Goal: Information Seeking & Learning: Learn about a topic

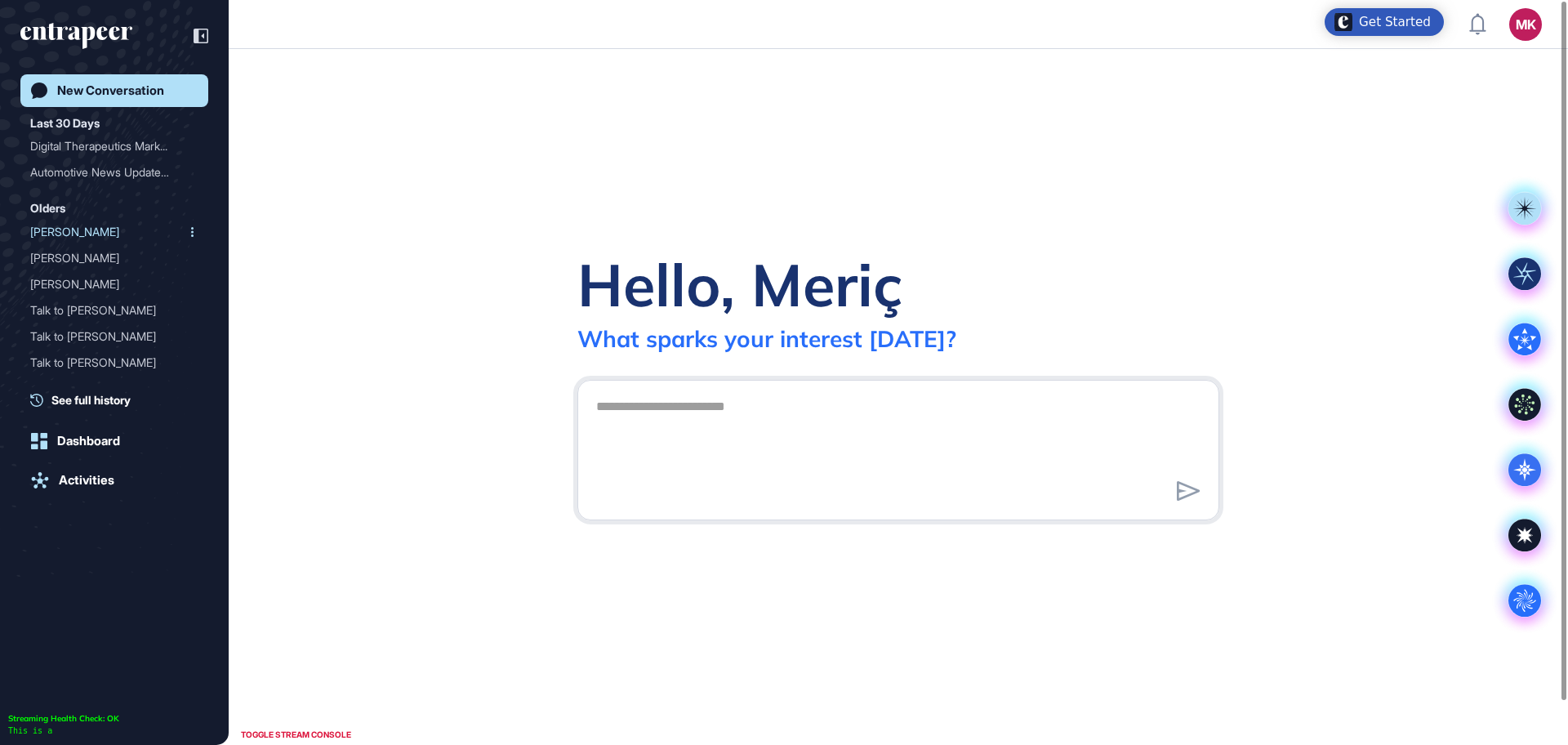
click at [64, 234] on div "Reese" at bounding box center [108, 231] width 155 height 26
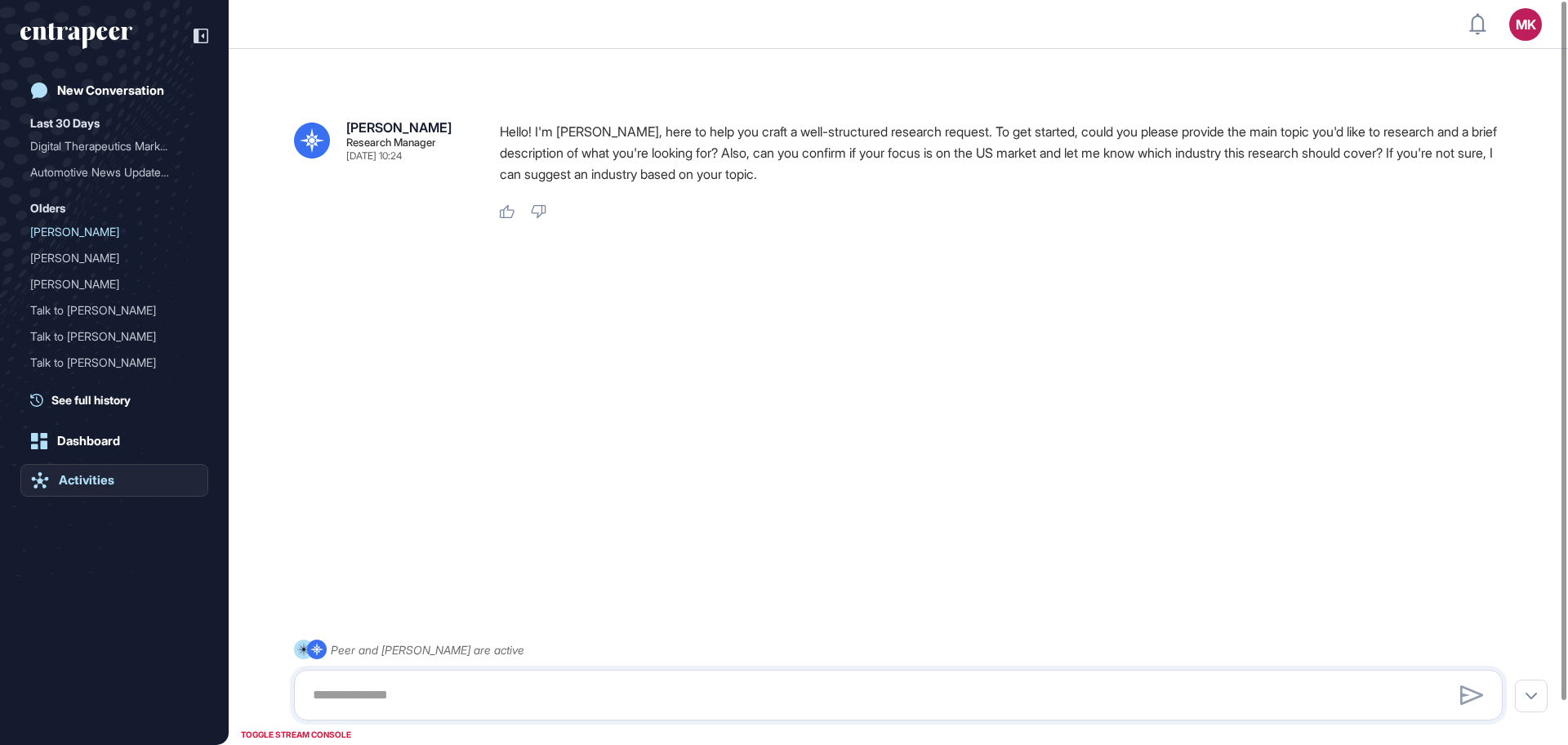
click at [91, 483] on div "Activities" at bounding box center [86, 481] width 56 height 15
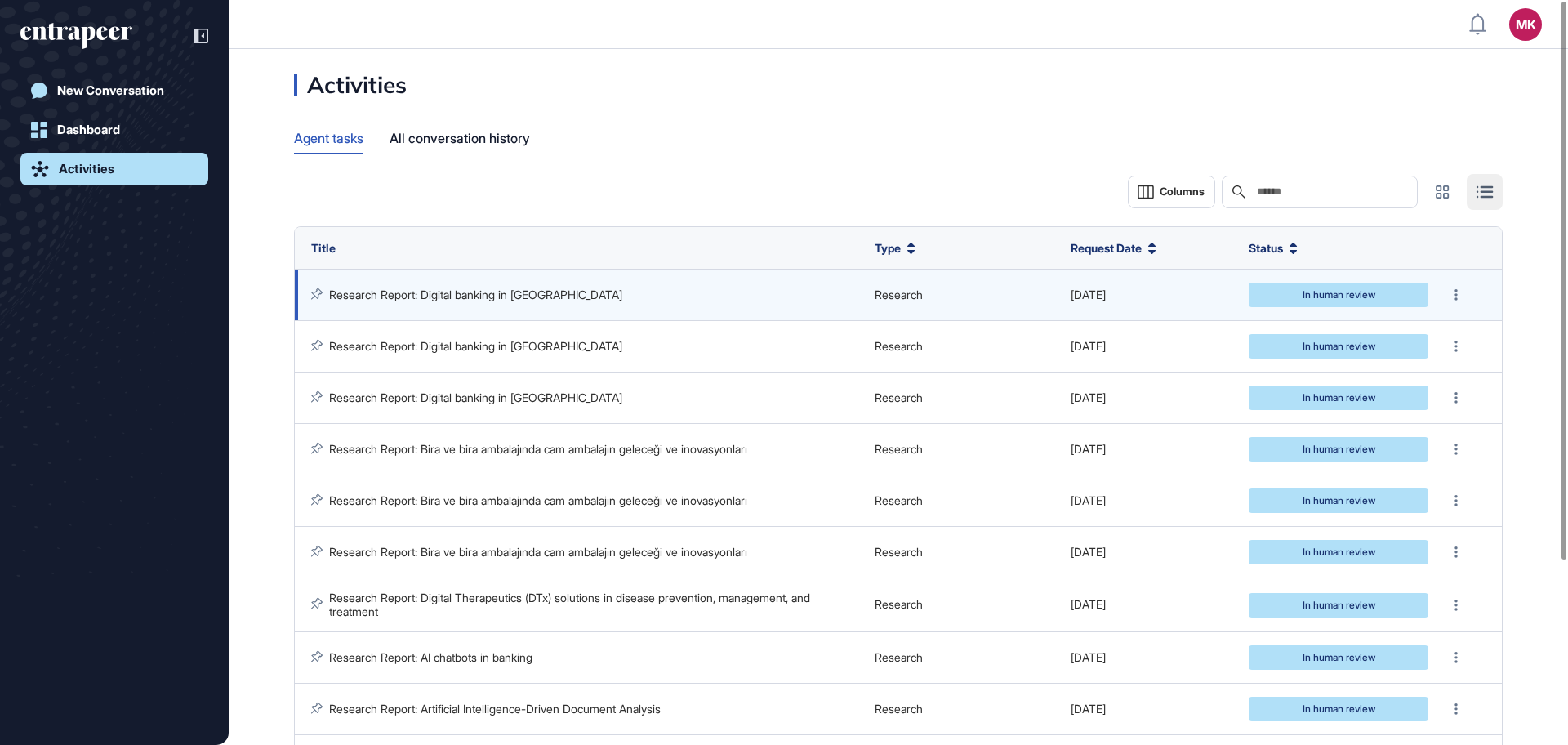
click at [459, 293] on link "Research Report: Digital banking in Turkey" at bounding box center [475, 294] width 293 height 14
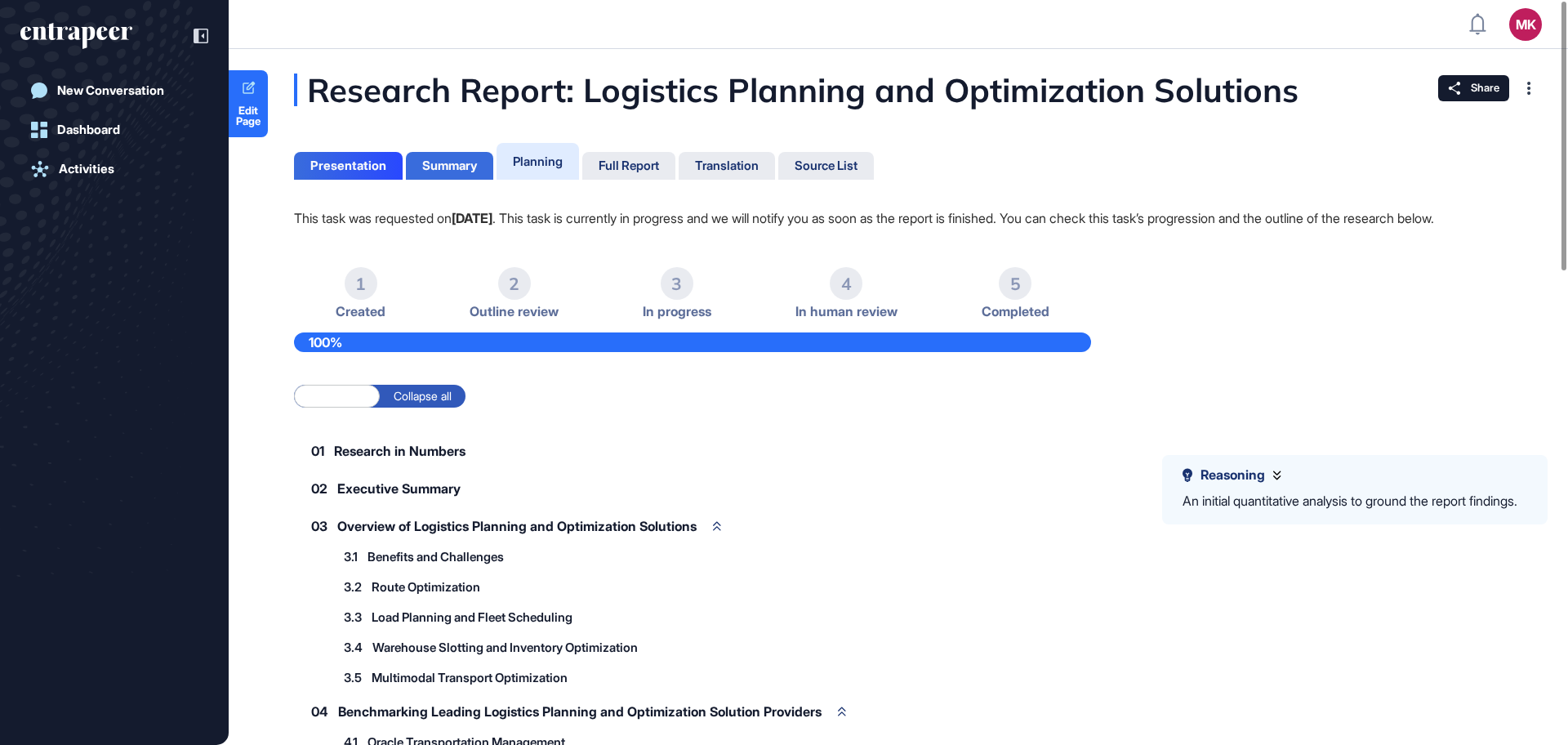
click at [472, 169] on div "Summary" at bounding box center [450, 166] width 55 height 15
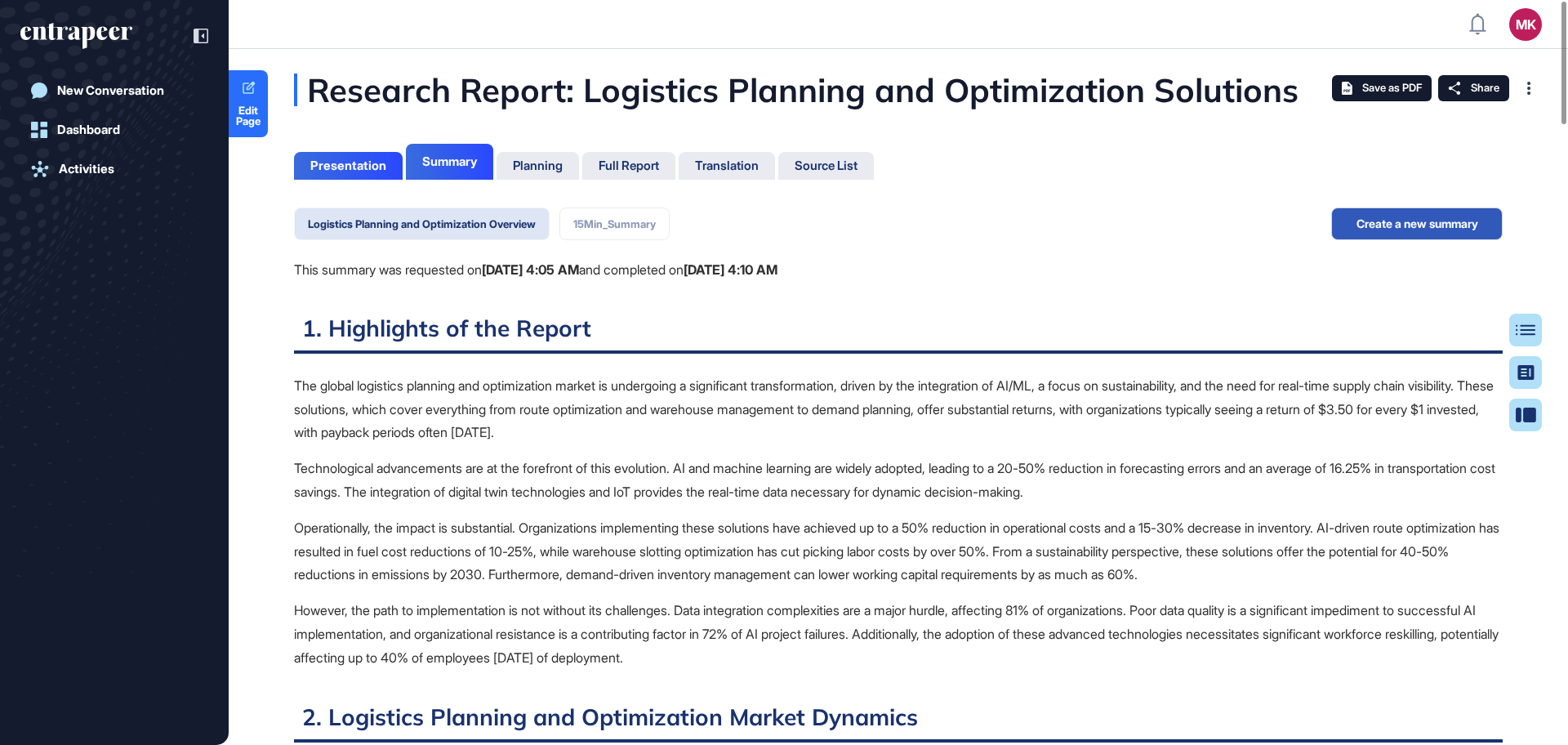
scroll to position [663, 4]
click at [631, 219] on button "15Min_Summary" at bounding box center [614, 224] width 110 height 33
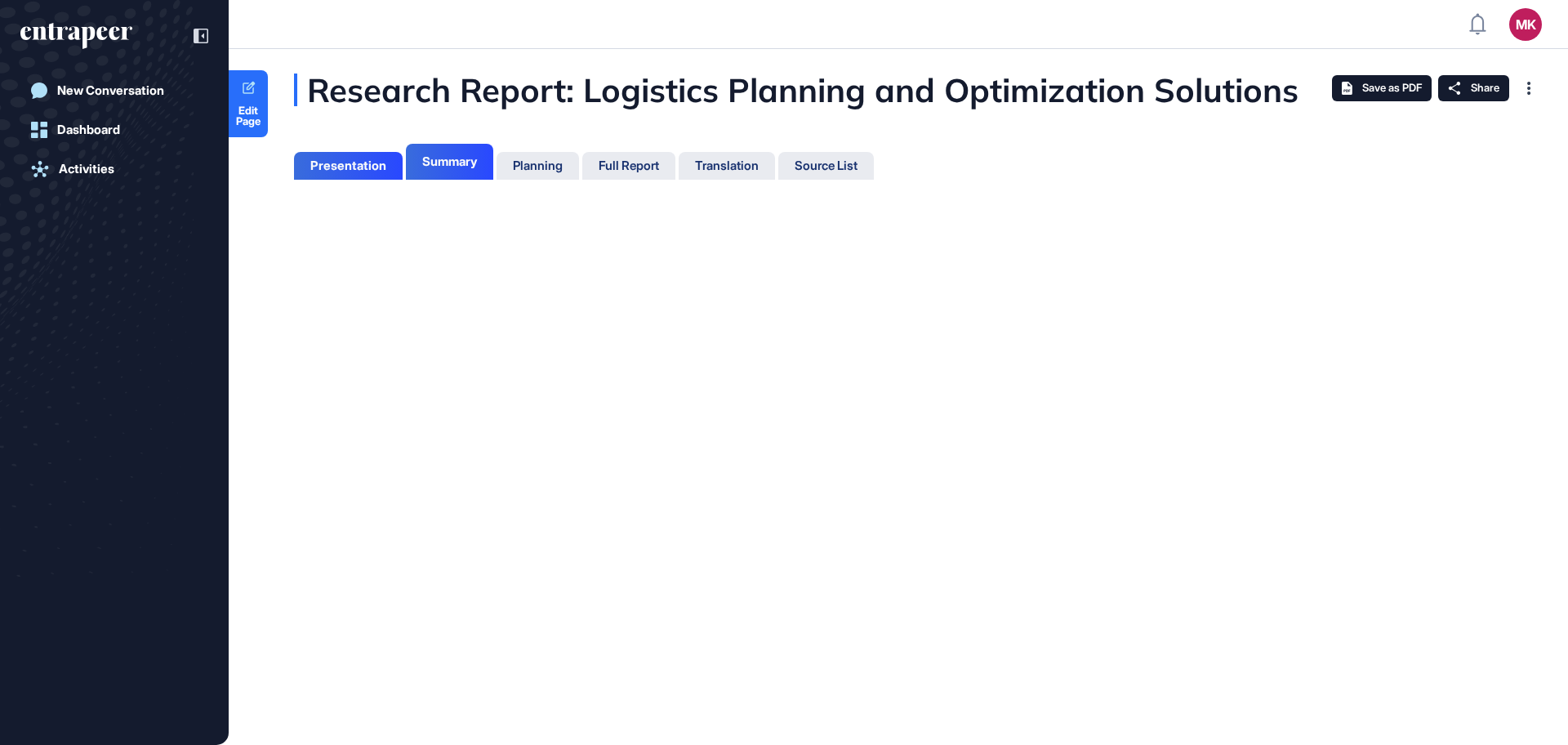
scroll to position [1, 1]
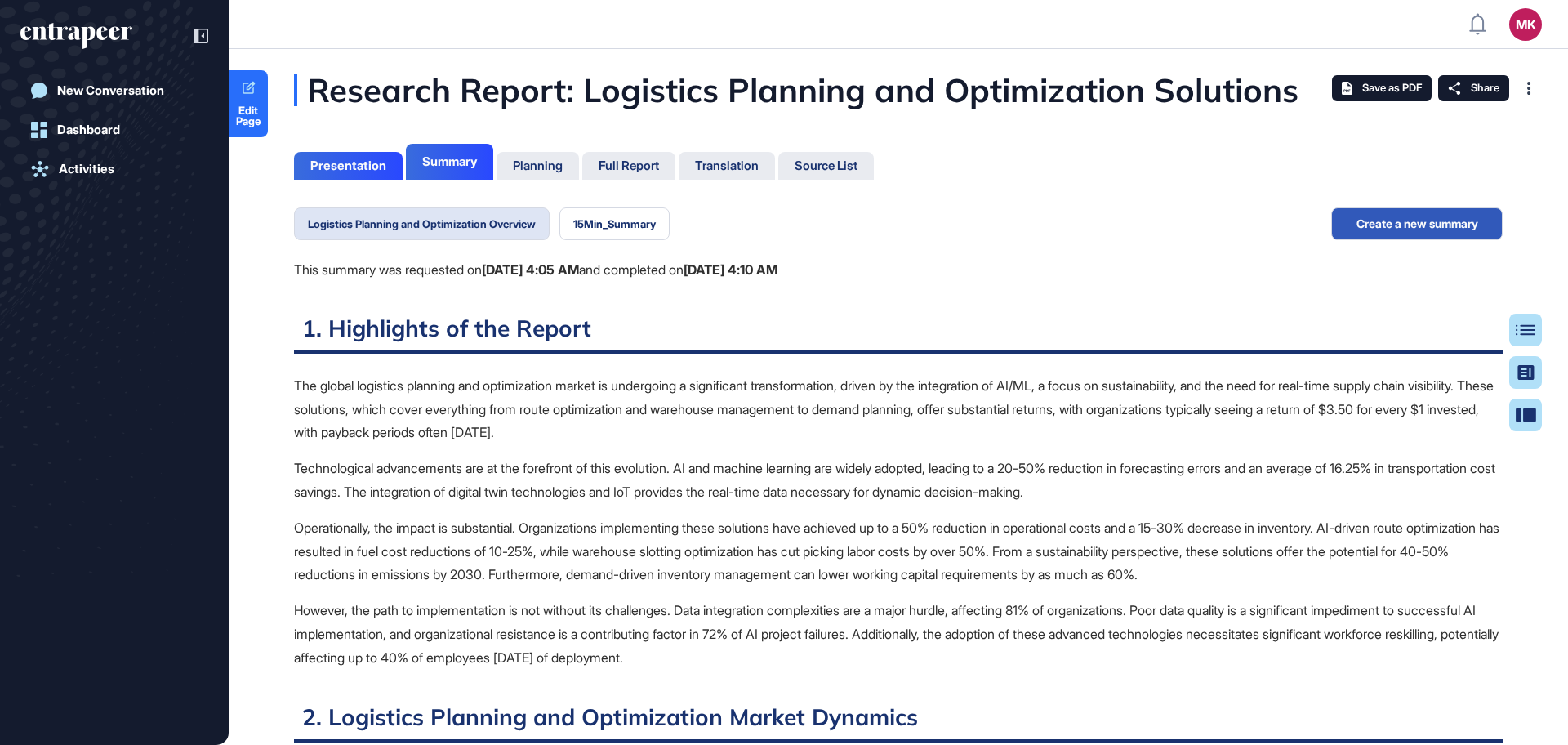
scroll to position [663, 4]
click at [648, 210] on button "15Min_Summary" at bounding box center [614, 224] width 110 height 33
